Goal: Information Seeking & Learning: Learn about a topic

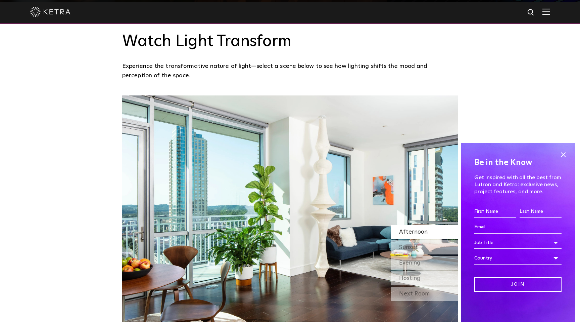
scroll to position [569, 0]
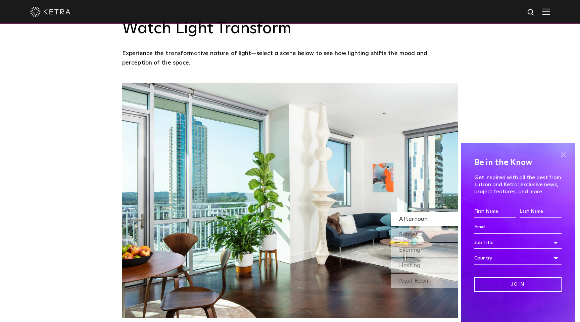
click at [566, 151] on span at bounding box center [563, 154] width 10 height 10
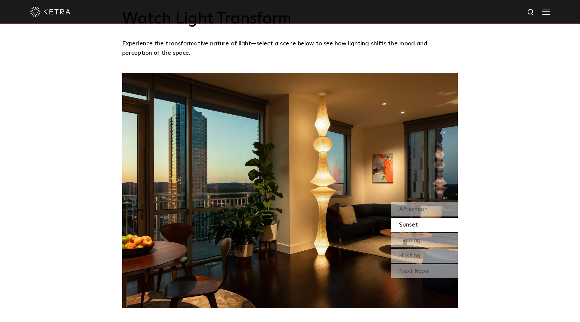
scroll to position [583, 0]
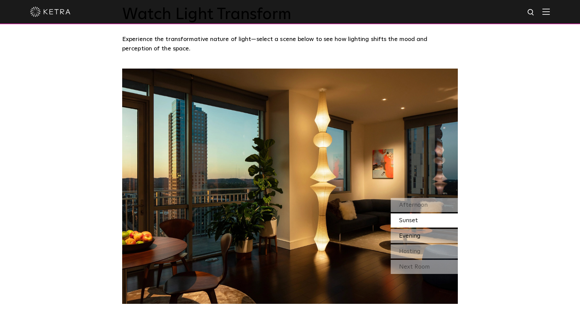
click at [404, 233] on span "Evening" at bounding box center [409, 236] width 21 height 6
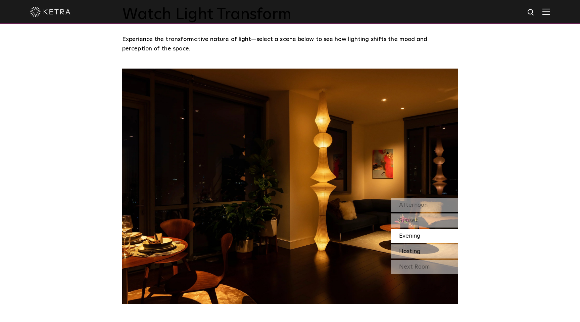
click at [414, 251] on span "Hosting" at bounding box center [409, 251] width 21 height 6
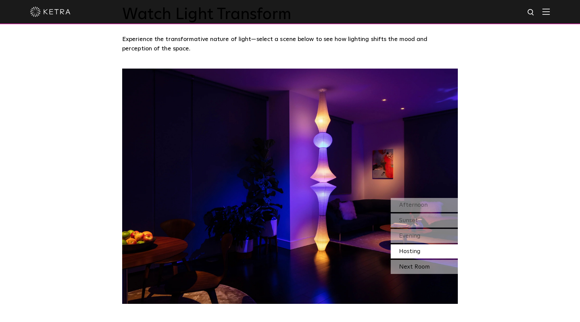
click at [415, 266] on div "Next Room" at bounding box center [424, 267] width 67 height 14
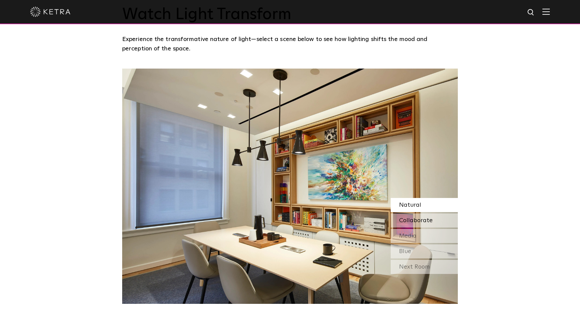
click at [416, 224] on div "Collaborate" at bounding box center [424, 220] width 67 height 14
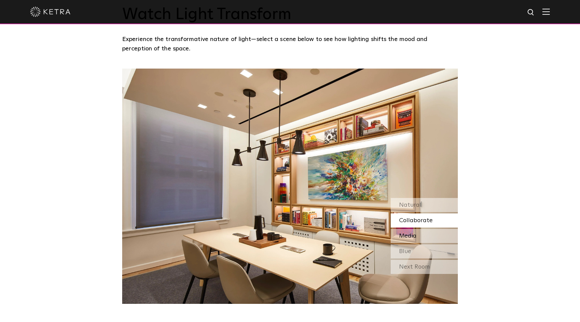
click at [415, 233] on span "Media" at bounding box center [407, 236] width 17 height 6
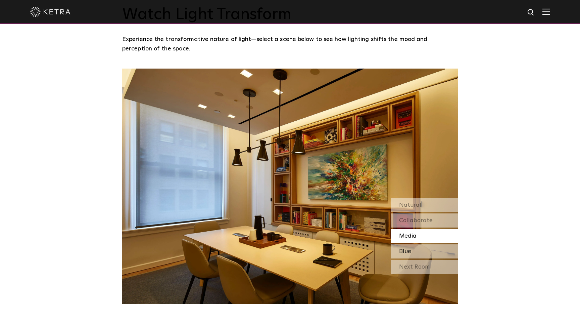
click at [411, 253] on div "Blue" at bounding box center [424, 251] width 67 height 14
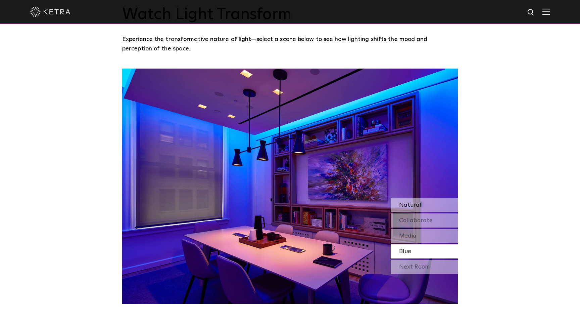
click at [420, 205] on span "Natural" at bounding box center [410, 205] width 22 height 6
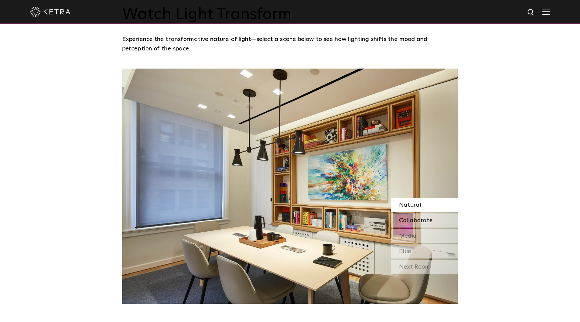
click at [417, 223] on span "Collaborate" at bounding box center [416, 220] width 34 height 6
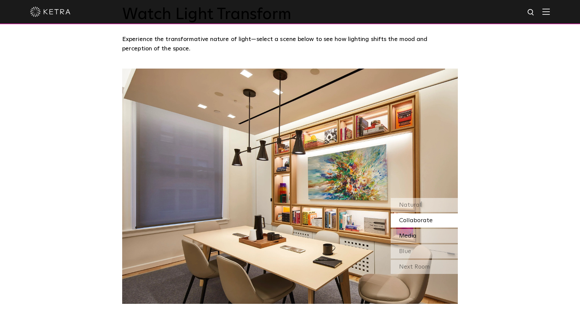
click at [414, 237] on span "Media" at bounding box center [407, 236] width 17 height 6
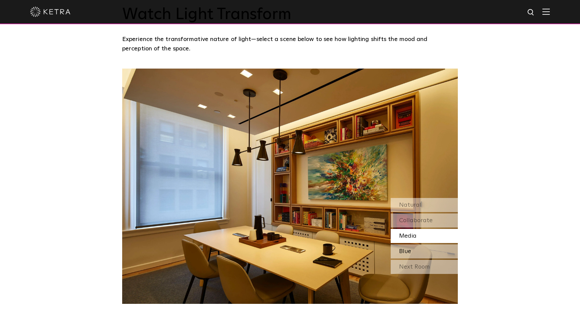
click at [413, 248] on div "Blue" at bounding box center [424, 251] width 67 height 14
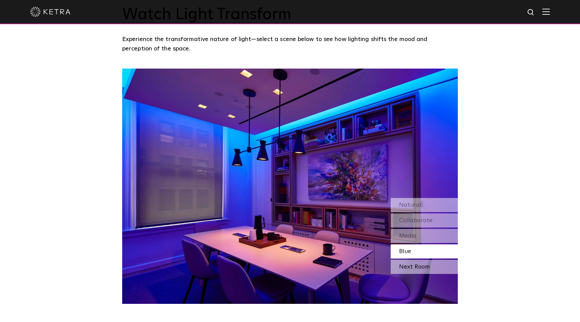
click at [414, 265] on div "Next Room" at bounding box center [424, 267] width 67 height 14
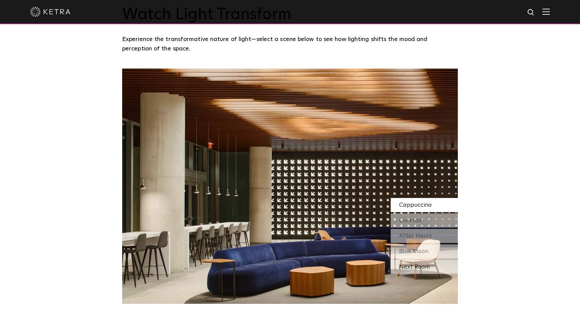
click at [417, 265] on div "Next Room" at bounding box center [424, 267] width 67 height 14
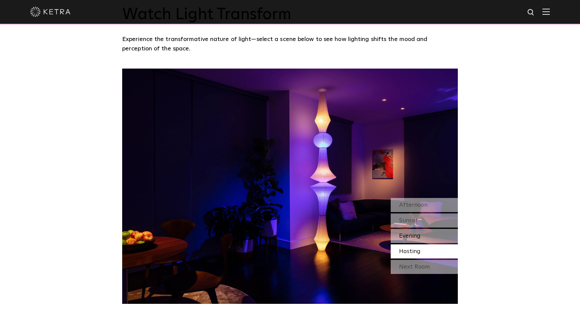
click at [411, 238] on span "Evening" at bounding box center [409, 236] width 21 height 6
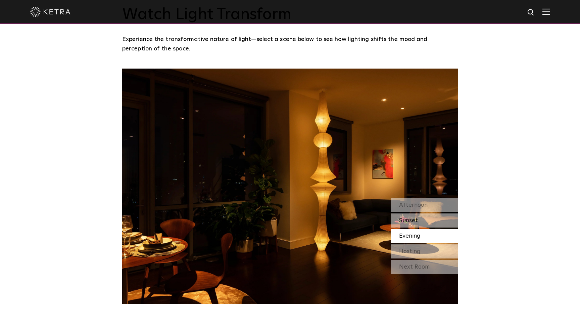
click at [418, 219] on div "Sunset" at bounding box center [424, 220] width 67 height 14
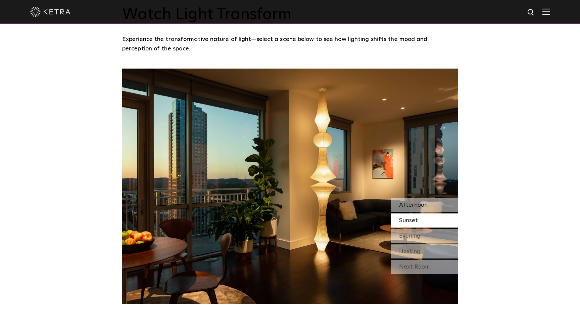
click at [421, 204] on span "Afternoon" at bounding box center [413, 205] width 29 height 6
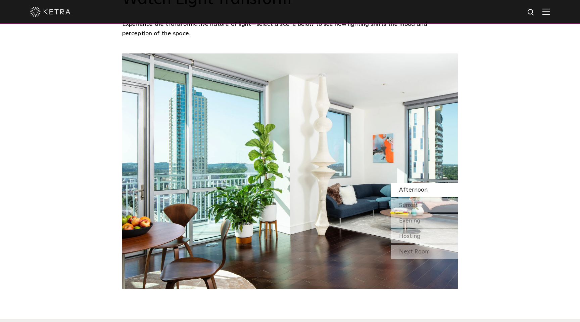
scroll to position [600, 0]
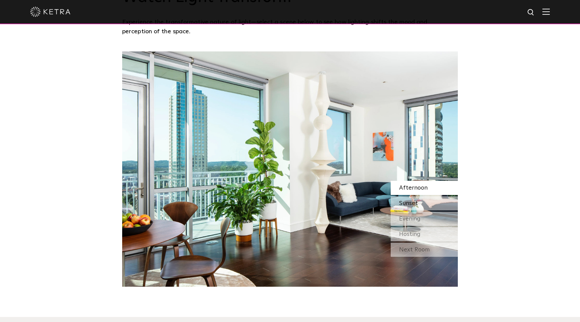
click at [420, 198] on div "Sunset" at bounding box center [424, 203] width 67 height 14
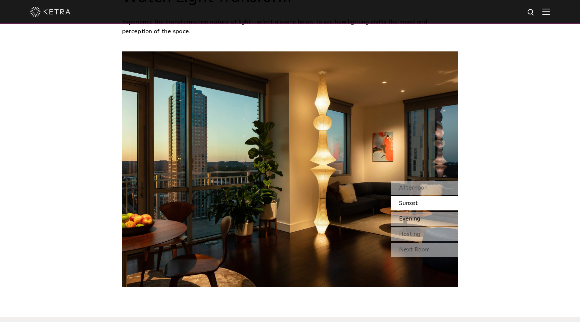
click at [423, 214] on div "Evening" at bounding box center [424, 219] width 67 height 14
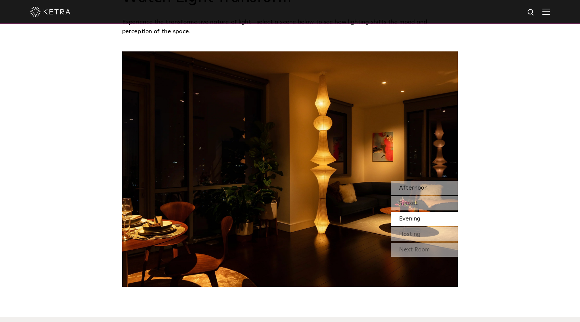
click at [422, 188] on span "Afternoon" at bounding box center [413, 188] width 29 height 6
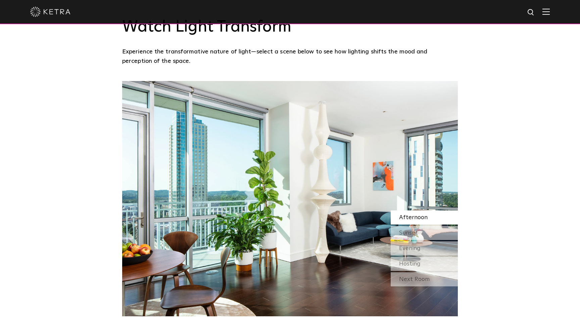
scroll to position [565, 0]
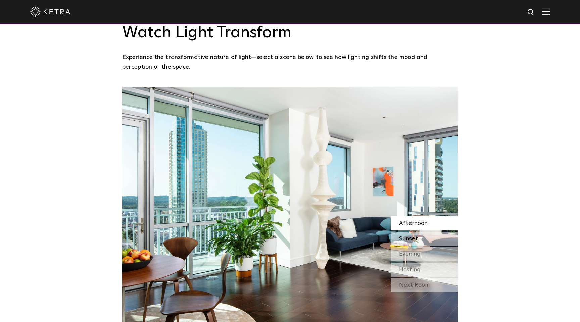
click at [415, 236] on span "Sunset" at bounding box center [408, 238] width 19 height 6
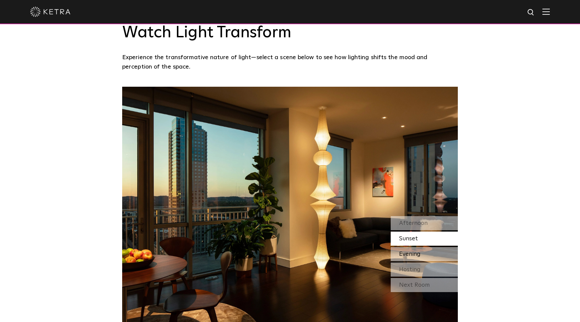
click at [413, 259] on div "Evening" at bounding box center [424, 254] width 67 height 14
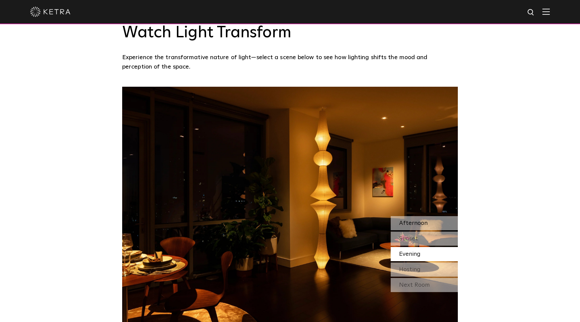
click at [419, 225] on span "Afternoon" at bounding box center [413, 223] width 29 height 6
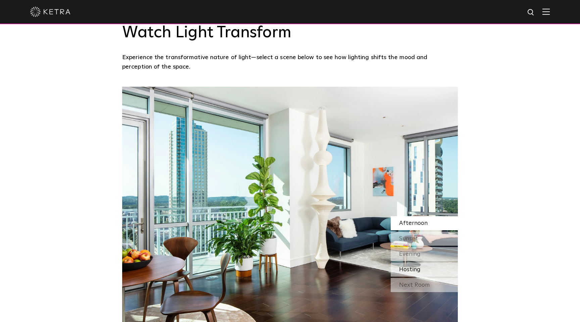
click at [411, 273] on div "Hosting" at bounding box center [424, 269] width 67 height 14
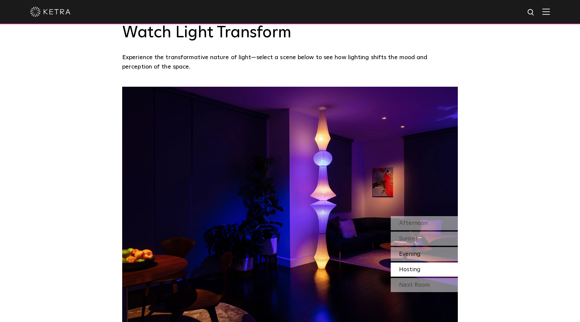
click at [413, 254] on span "Evening" at bounding box center [409, 254] width 21 height 6
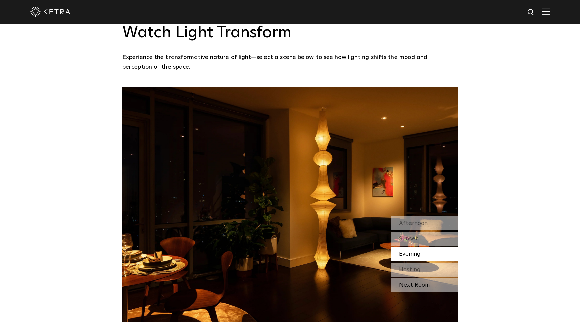
click at [417, 285] on div "Next Room" at bounding box center [424, 285] width 67 height 14
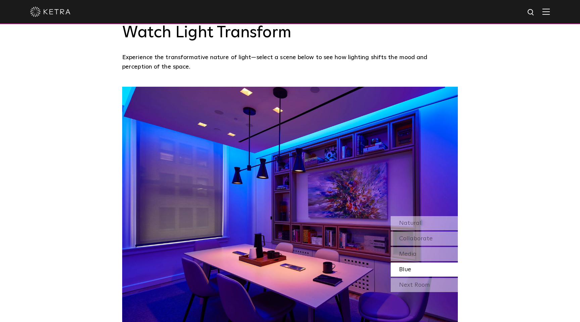
click at [412, 263] on div "Blue" at bounding box center [424, 269] width 67 height 14
click at [411, 258] on div "Media" at bounding box center [424, 254] width 67 height 14
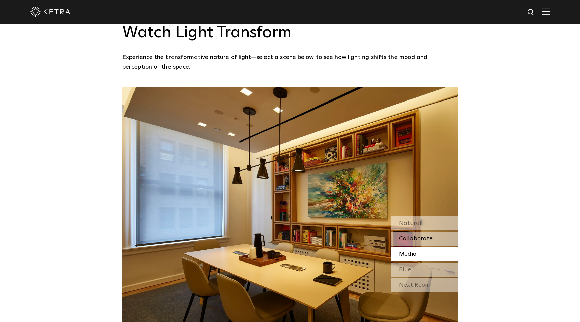
click at [416, 239] on span "Collaborate" at bounding box center [416, 238] width 34 height 6
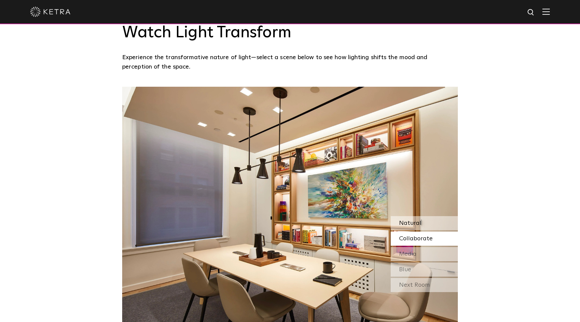
click at [419, 228] on div "Natural" at bounding box center [424, 223] width 67 height 14
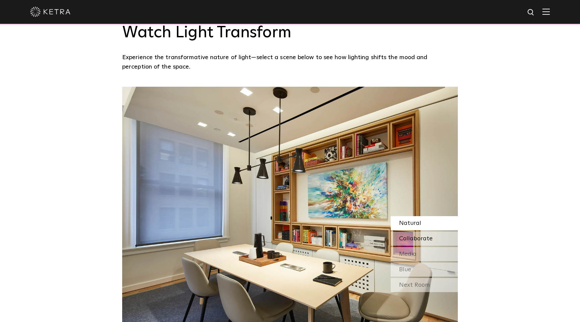
click at [419, 239] on span "Collaborate" at bounding box center [416, 238] width 34 height 6
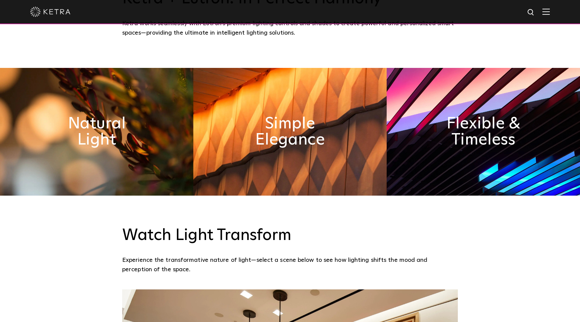
scroll to position [367, 0]
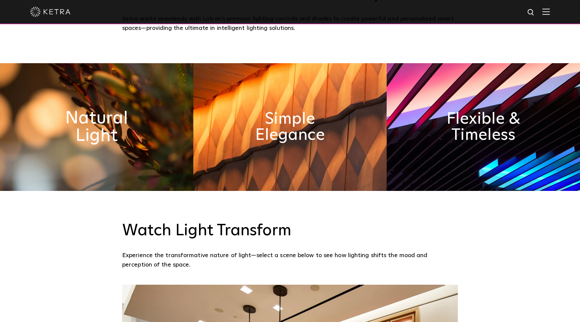
click at [117, 126] on h2 "Natural Light" at bounding box center [96, 126] width 105 height 35
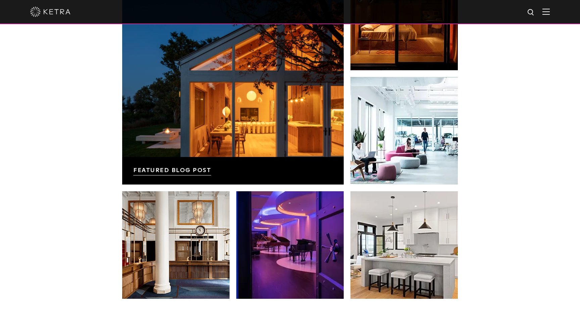
scroll to position [1259, 0]
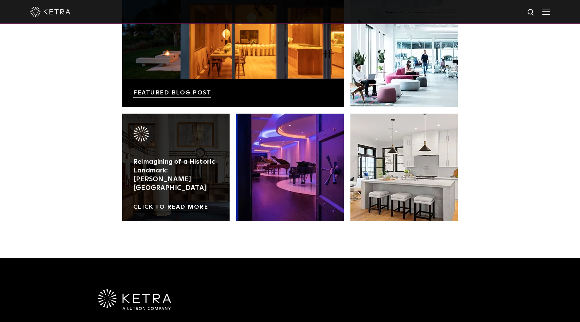
click at [210, 197] on link at bounding box center [175, 166] width 107 height 107
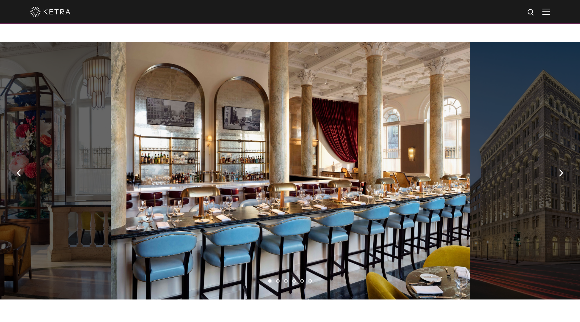
scroll to position [490, 0]
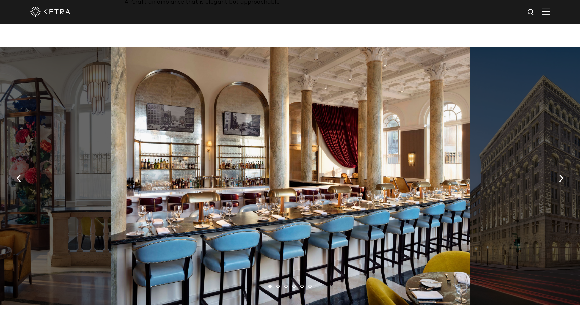
click at [278, 284] on li "2" at bounding box center [277, 285] width 3 height 3
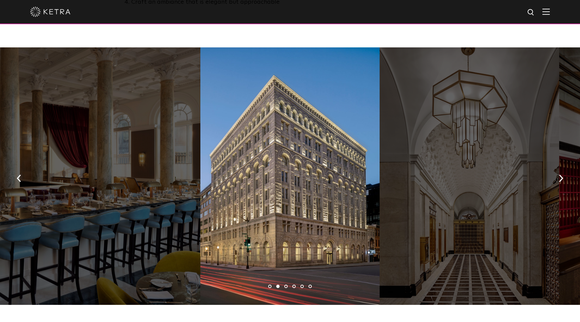
click at [287, 284] on li "3" at bounding box center [285, 285] width 3 height 3
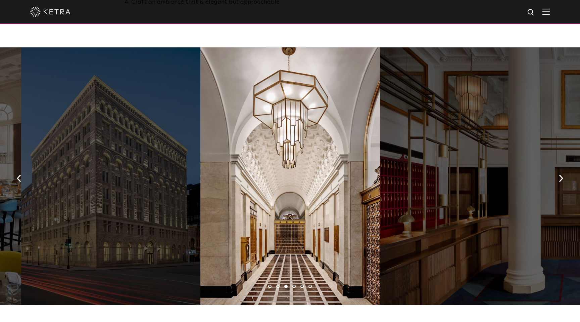
click at [294, 284] on li "4" at bounding box center [293, 285] width 3 height 3
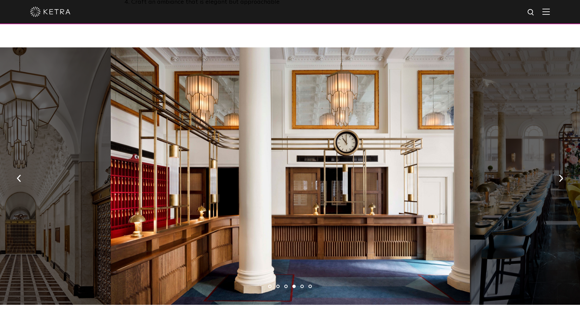
click at [302, 284] on li "5" at bounding box center [302, 285] width 3 height 3
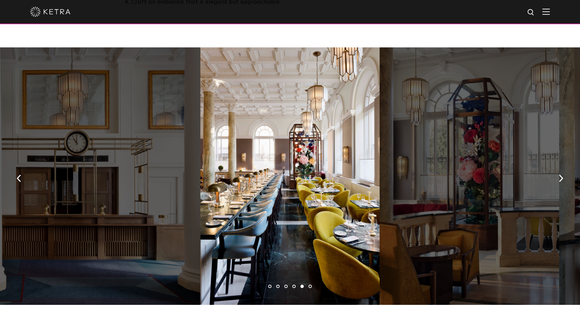
click at [309, 284] on li "6" at bounding box center [310, 285] width 3 height 3
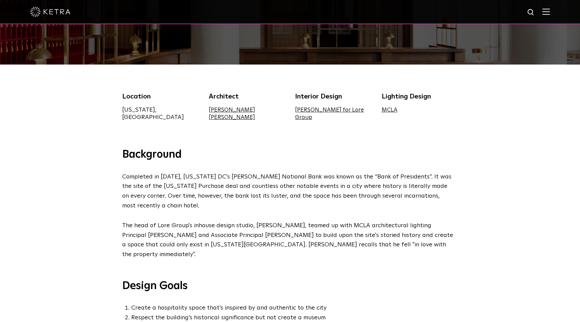
scroll to position [0, 0]
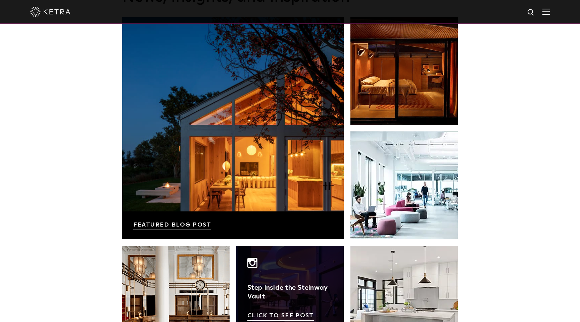
scroll to position [1101, 0]
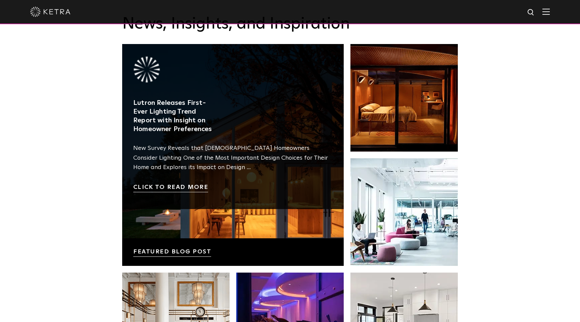
click at [192, 187] on link at bounding box center [233, 155] width 222 height 222
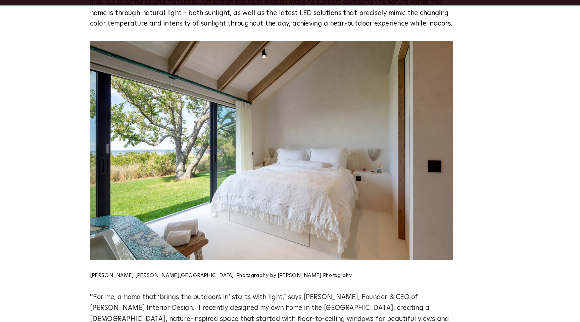
scroll to position [719, 0]
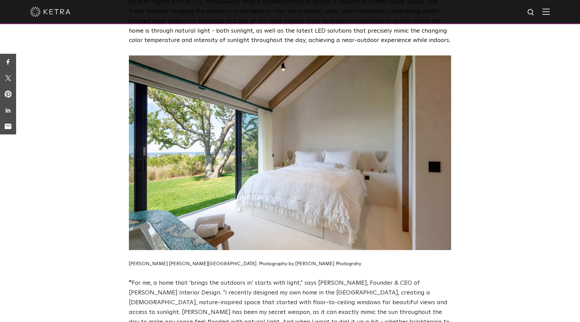
click at [300, 261] on span "Sasha Bikoff's Hampton Beach House. Photography by Magda Biernot Photograhy." at bounding box center [245, 263] width 233 height 5
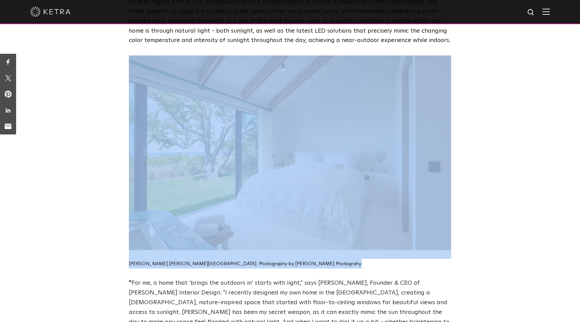
click at [300, 261] on span "Sasha Bikoff's Hampton Beach House. Photography by Magda Biernot Photograhy." at bounding box center [245, 263] width 233 height 5
click at [280, 261] on span "Sasha Bikoff's Hampton Beach House. Photography by Magda Biernot Photograhy." at bounding box center [245, 263] width 233 height 5
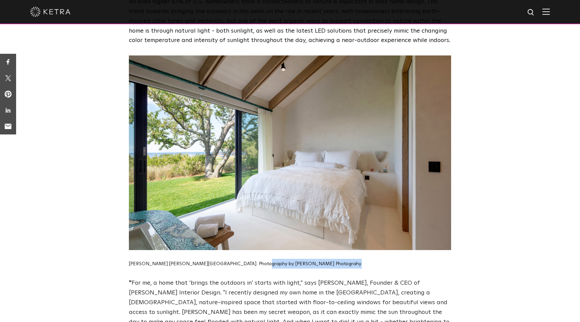
drag, startPoint x: 246, startPoint y: 243, endPoint x: 300, endPoint y: 249, distance: 53.7
copy span "Magda Biernot Photograhy."
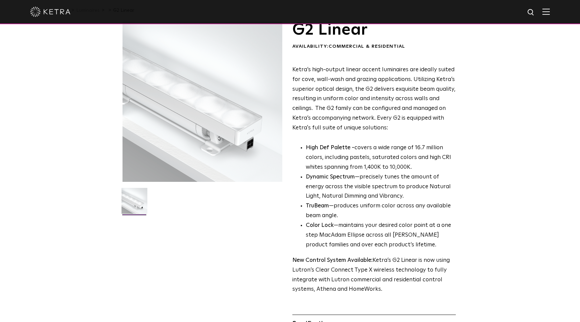
scroll to position [35, 0]
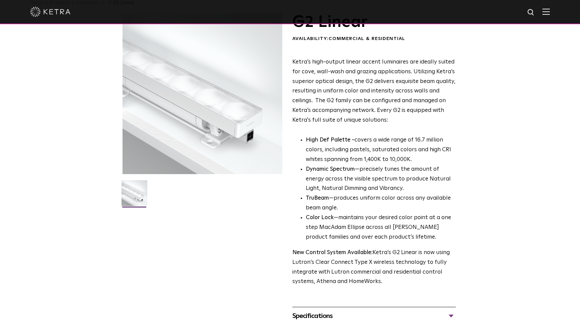
click at [317, 168] on strong "Dynamic Spectrum" at bounding box center [330, 169] width 49 height 6
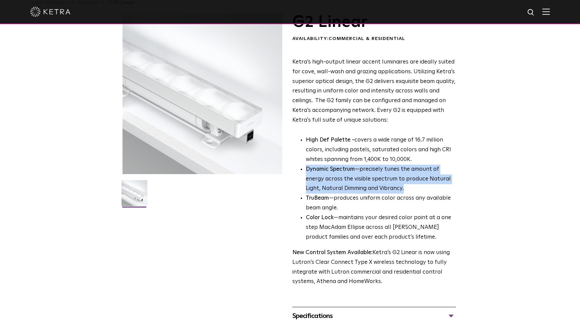
click at [317, 168] on strong "Dynamic Spectrum" at bounding box center [330, 169] width 49 height 6
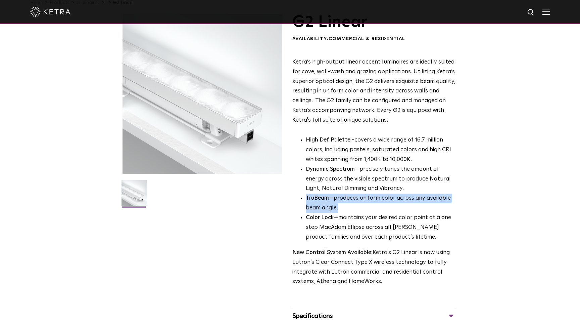
drag, startPoint x: 346, startPoint y: 209, endPoint x: 305, endPoint y: 194, distance: 43.5
click at [305, 194] on ul "High Def Palette - covers a wide range of 16.7 million colors, including pastel…" at bounding box center [374, 188] width 164 height 107
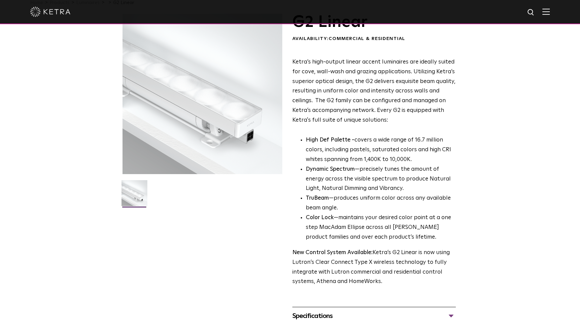
drag, startPoint x: 245, startPoint y: 142, endPoint x: -127, endPoint y: 155, distance: 372.3
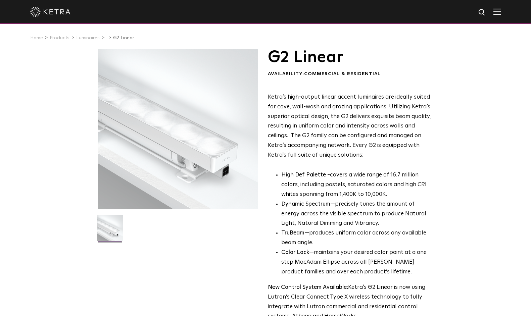
drag, startPoint x: 167, startPoint y: 65, endPoint x: 107, endPoint y: 160, distance: 112.5
click at [107, 161] on div at bounding box center [178, 129] width 160 height 160
click at [115, 229] on img at bounding box center [110, 230] width 26 height 31
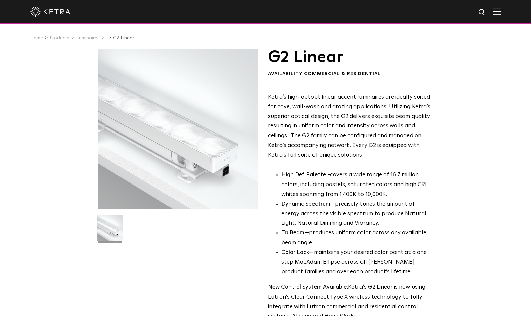
click at [115, 229] on img at bounding box center [110, 230] width 26 height 31
click at [125, 198] on div at bounding box center [178, 129] width 160 height 160
drag, startPoint x: 364, startPoint y: 156, endPoint x: 268, endPoint y: 97, distance: 112.9
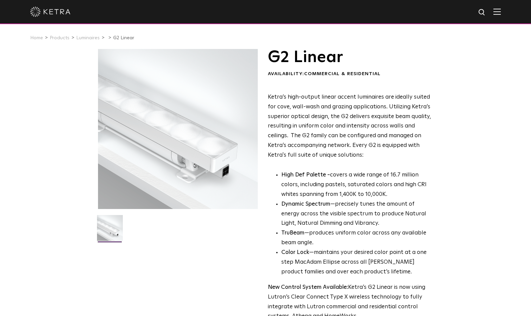
click at [268, 97] on p "Ketra’s high-output linear accent luminaires are ideally suited for cove, wall-…" at bounding box center [350, 127] width 164 height 68
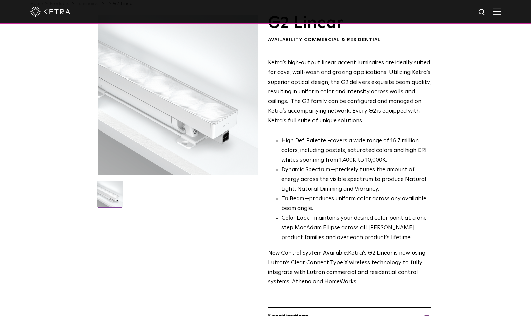
scroll to position [38, 0]
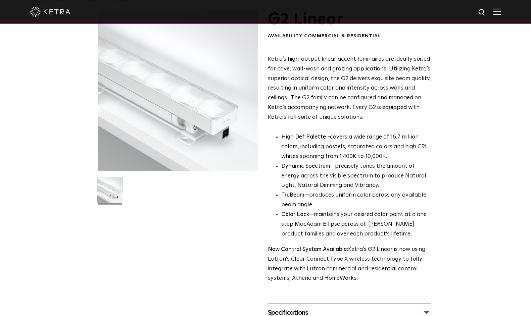
copy p "Ketra’s high-output linear accent luminaires are ideally suited for cove, wall-…"
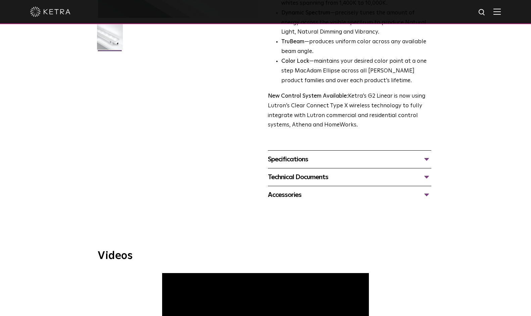
scroll to position [223, 0]
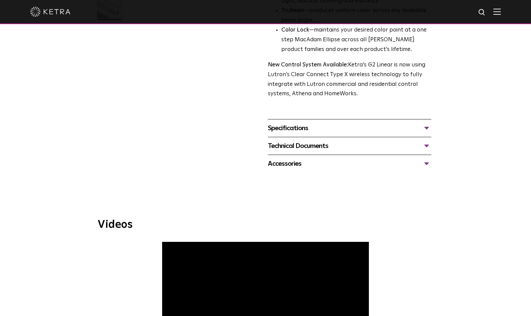
click at [331, 129] on div "Specifications" at bounding box center [350, 128] width 164 height 11
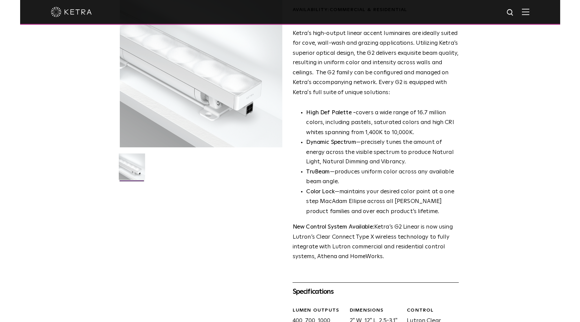
scroll to position [0, 0]
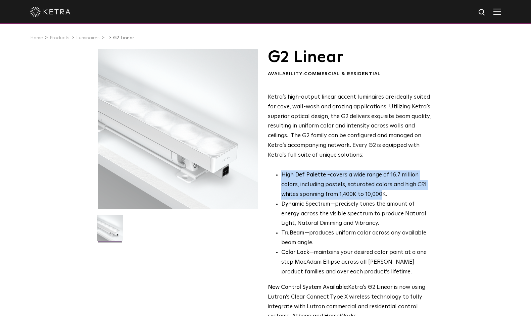
drag, startPoint x: 382, startPoint y: 194, endPoint x: 285, endPoint y: 170, distance: 100.3
click at [285, 171] on p "High Def Palette - covers a wide range of 16.7 million colors, including pastel…" at bounding box center [356, 185] width 150 height 29
click at [284, 176] on strong "High Def Palette -" at bounding box center [305, 175] width 49 height 6
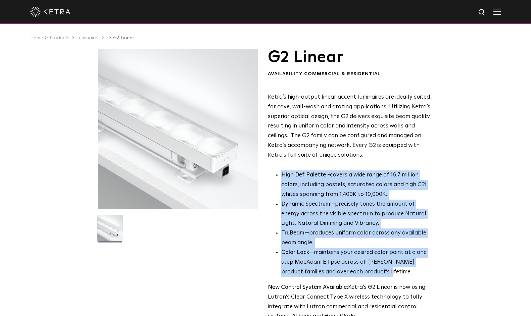
drag, startPoint x: 279, startPoint y: 172, endPoint x: 391, endPoint y: 275, distance: 151.1
click at [391, 275] on ul "High Def Palette - covers a wide range of 16.7 million colors, including pastel…" at bounding box center [350, 224] width 164 height 107
copy ul "High Def Palette - covers a wide range of 16.7 million colors, including pastel…"
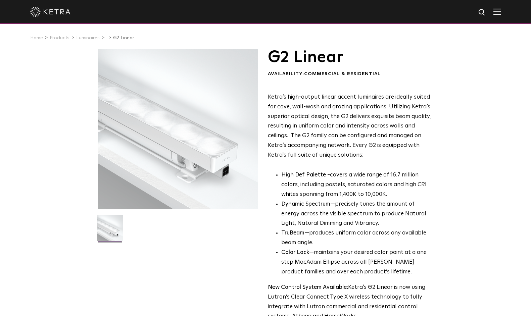
click at [359, 153] on p "Ketra’s high-output linear accent luminaires are ideally suited for cove, wall-…" at bounding box center [350, 127] width 164 height 68
drag, startPoint x: 362, startPoint y: 156, endPoint x: 350, endPoint y: 147, distance: 15.1
click at [350, 147] on p "Ketra’s high-output linear accent luminaires are ideally suited for cove, wall-…" at bounding box center [350, 127] width 164 height 68
copy p "Every G2 is equipped with Ketra's full suite of unique solutions:"
click at [320, 178] on strong "High Def Palette -" at bounding box center [305, 175] width 49 height 6
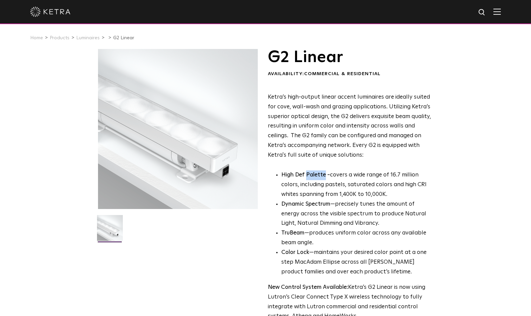
click at [320, 178] on strong "High Def Palette -" at bounding box center [305, 175] width 49 height 6
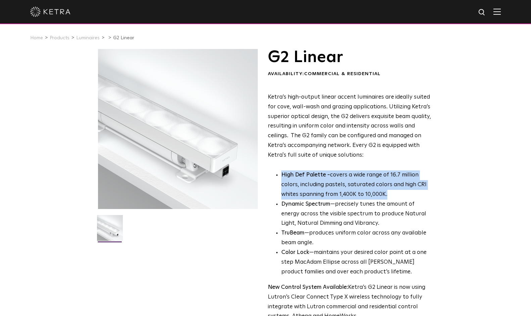
click at [320, 178] on strong "High Def Palette -" at bounding box center [305, 175] width 49 height 6
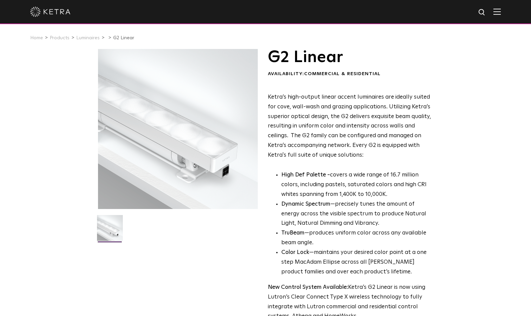
click at [323, 207] on strong "Dynamic Spectrum" at bounding box center [305, 204] width 49 height 6
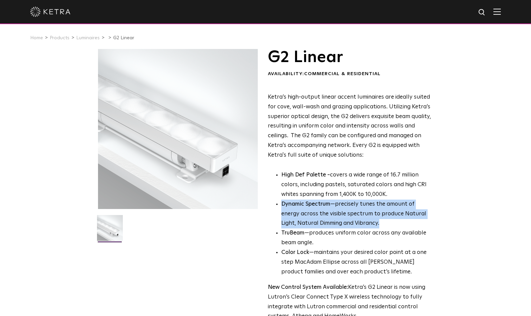
click at [323, 207] on strong "Dynamic Spectrum" at bounding box center [305, 204] width 49 height 6
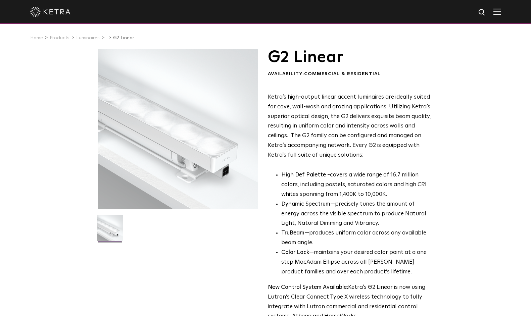
click at [479, 12] on img at bounding box center [482, 12] width 8 height 8
type input "d3"
click at [461, 7] on button "Search" at bounding box center [466, 12] width 10 height 10
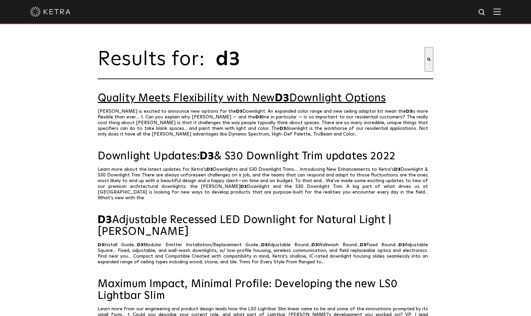
click at [199, 99] on link "Quality Meets Flexibility with New D3 Downlight Options" at bounding box center [266, 99] width 336 height 12
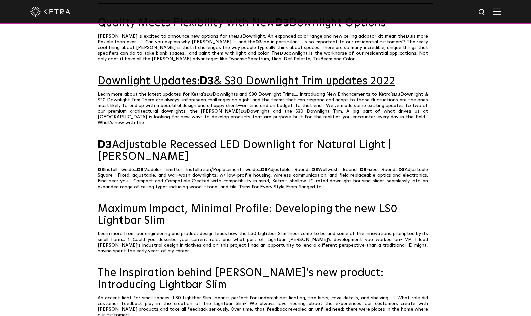
scroll to position [81, 0]
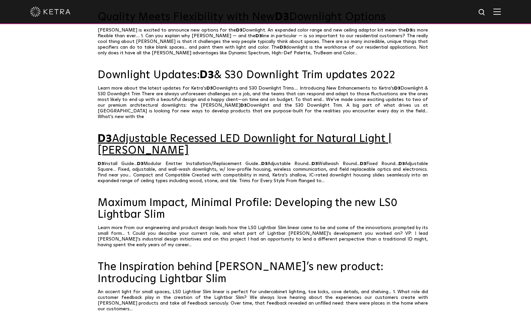
click at [153, 136] on link "D3 Adjustable Recessed LED Downlight for Natural Light | [PERSON_NAME]" at bounding box center [266, 145] width 336 height 24
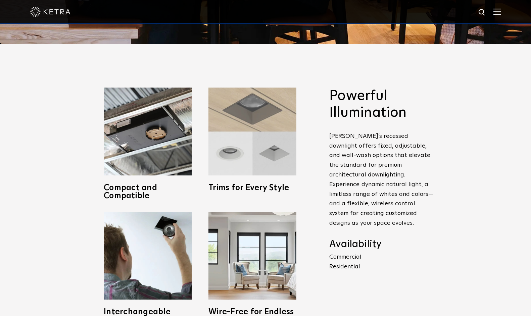
scroll to position [269, 0]
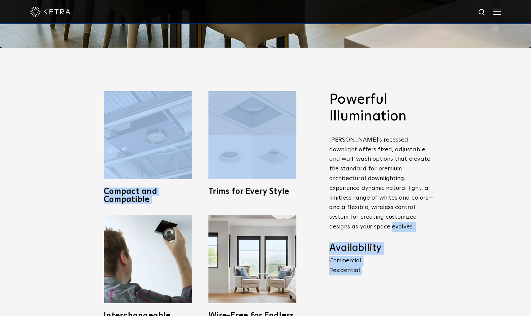
drag, startPoint x: 389, startPoint y: 218, endPoint x: 319, endPoint y: 140, distance: 104.9
click at [319, 140] on span "Powerful Illumination [PERSON_NAME]’s recessed downlight offers fixed, adjustab…" at bounding box center [376, 209] width 114 height 237
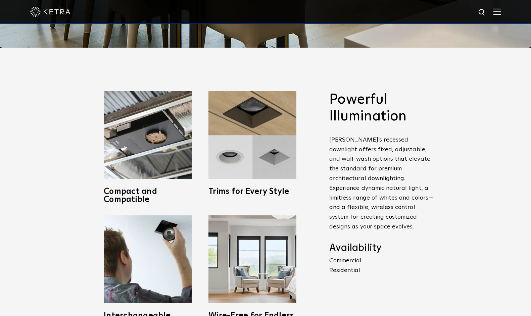
click at [319, 140] on span "Powerful Illumination [PERSON_NAME]’s recessed downlight offers fixed, adjustab…" at bounding box center [376, 209] width 114 height 237
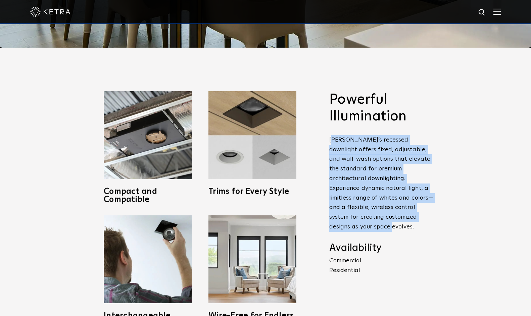
drag, startPoint x: 331, startPoint y: 138, endPoint x: 430, endPoint y: 217, distance: 126.6
click at [430, 217] on p "Ketra’s recessed downlight offers fixed, adjustable, and wall-wash options that…" at bounding box center [381, 183] width 104 height 97
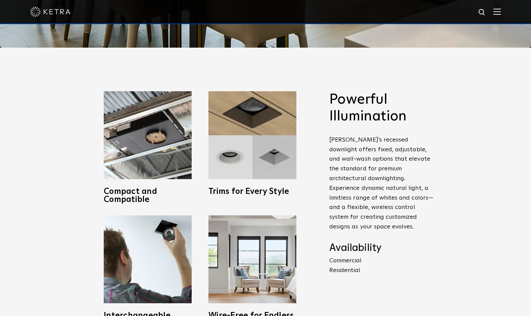
click at [393, 217] on p "Ketra’s recessed downlight offers fixed, adjustable, and wall-wash options that…" at bounding box center [381, 183] width 104 height 97
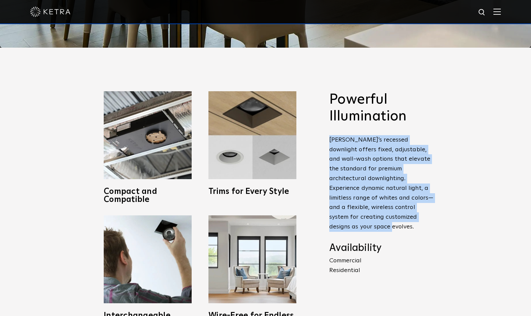
drag, startPoint x: 392, startPoint y: 220, endPoint x: 325, endPoint y: 140, distance: 103.9
click at [325, 140] on span "Powerful Illumination Ketra’s recessed downlight offers fixed, adjustable, and …" at bounding box center [376, 209] width 114 height 237
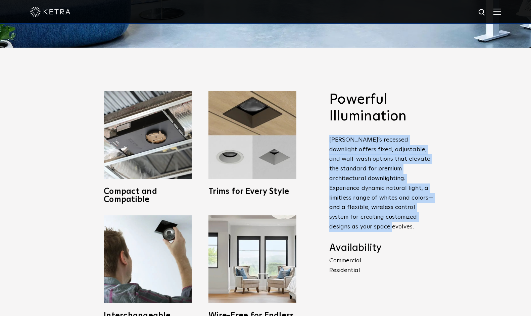
copy p "Ketra’s recessed downlight offers fixed, adjustable, and wall-wash options that…"
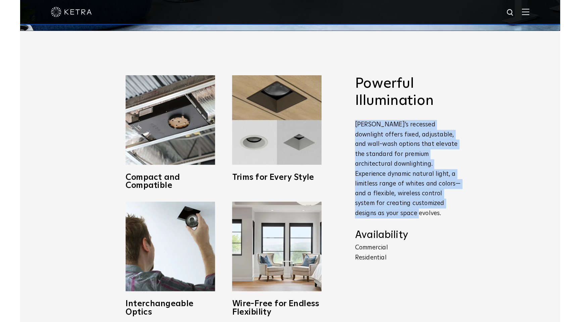
scroll to position [293, 0]
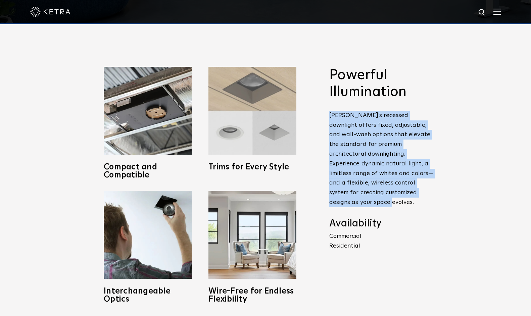
click at [227, 125] on img at bounding box center [253, 111] width 88 height 88
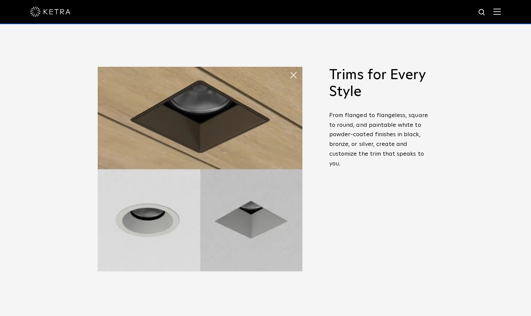
click at [36, 124] on div "Powerful Illumination Ketra’s recessed downlight offers fixed, adjustable, and …" at bounding box center [265, 185] width 531 height 324
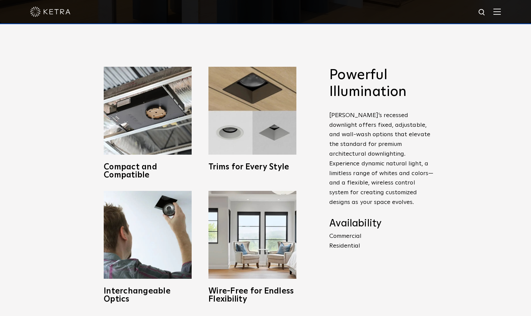
click at [301, 257] on span "Wire-Free for Endless Flexibility A fully wireless system leverages Lutron Clea…" at bounding box center [252, 253] width 105 height 124
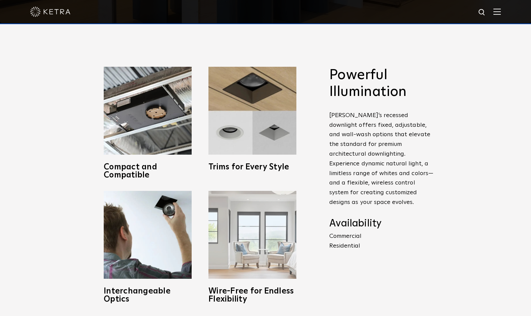
click at [284, 256] on img at bounding box center [253, 235] width 88 height 88
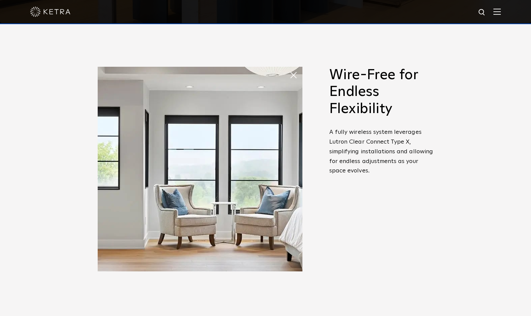
click at [322, 208] on span "Powerful Illumination Ketra’s recessed downlight offers fixed, adjustable, and …" at bounding box center [376, 185] width 114 height 237
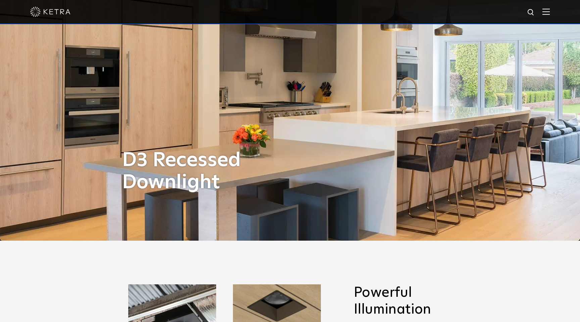
scroll to position [0, 0]
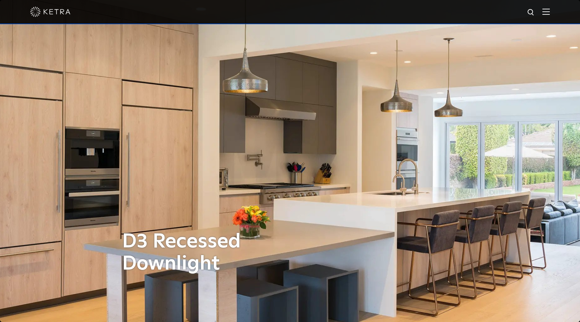
click at [263, 77] on div "D3 Recessed Downlight" at bounding box center [290, 161] width 336 height 322
